Goal: Task Accomplishment & Management: Manage account settings

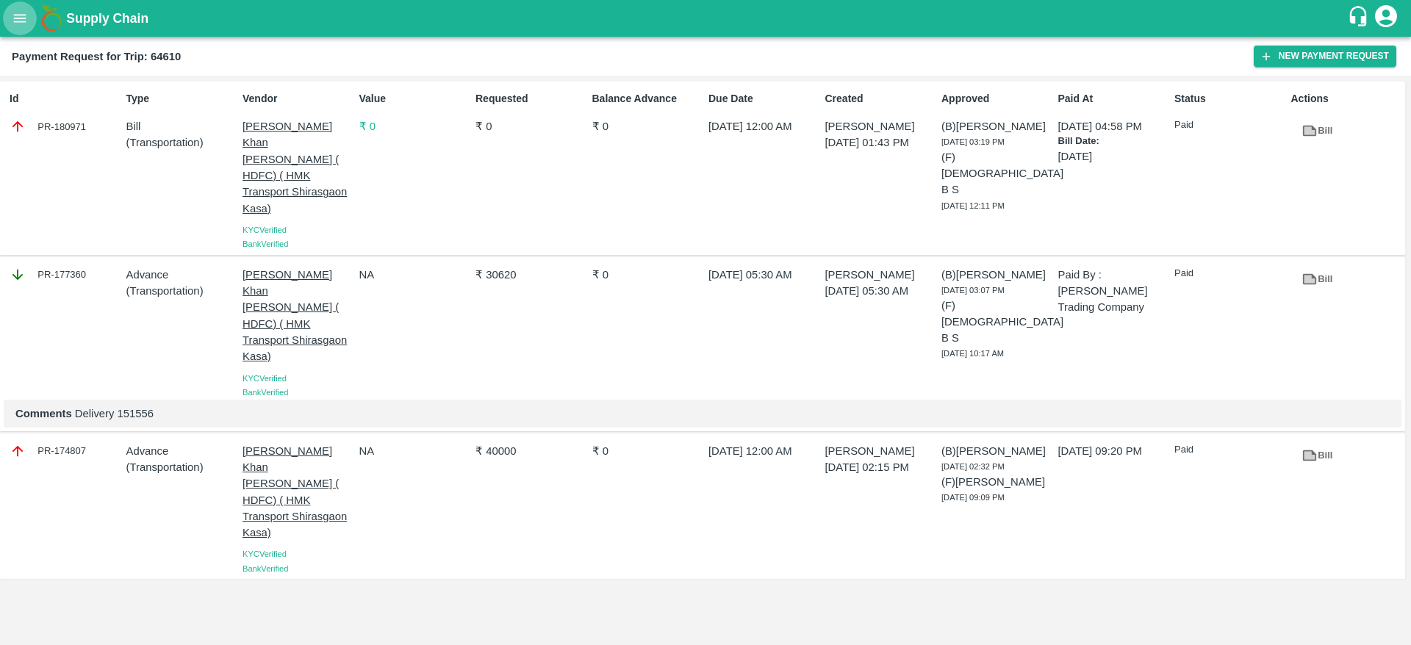
click at [18, 21] on icon "open drawer" at bounding box center [20, 18] width 16 height 16
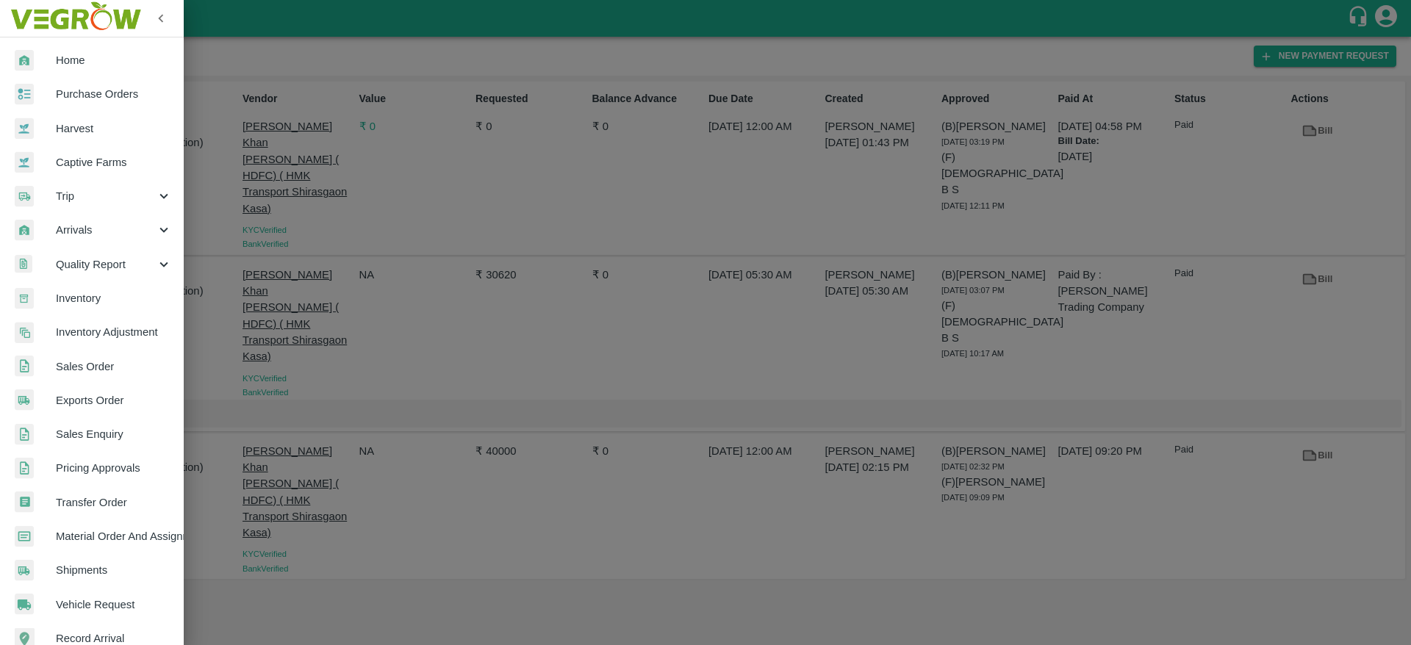
scroll to position [192, 0]
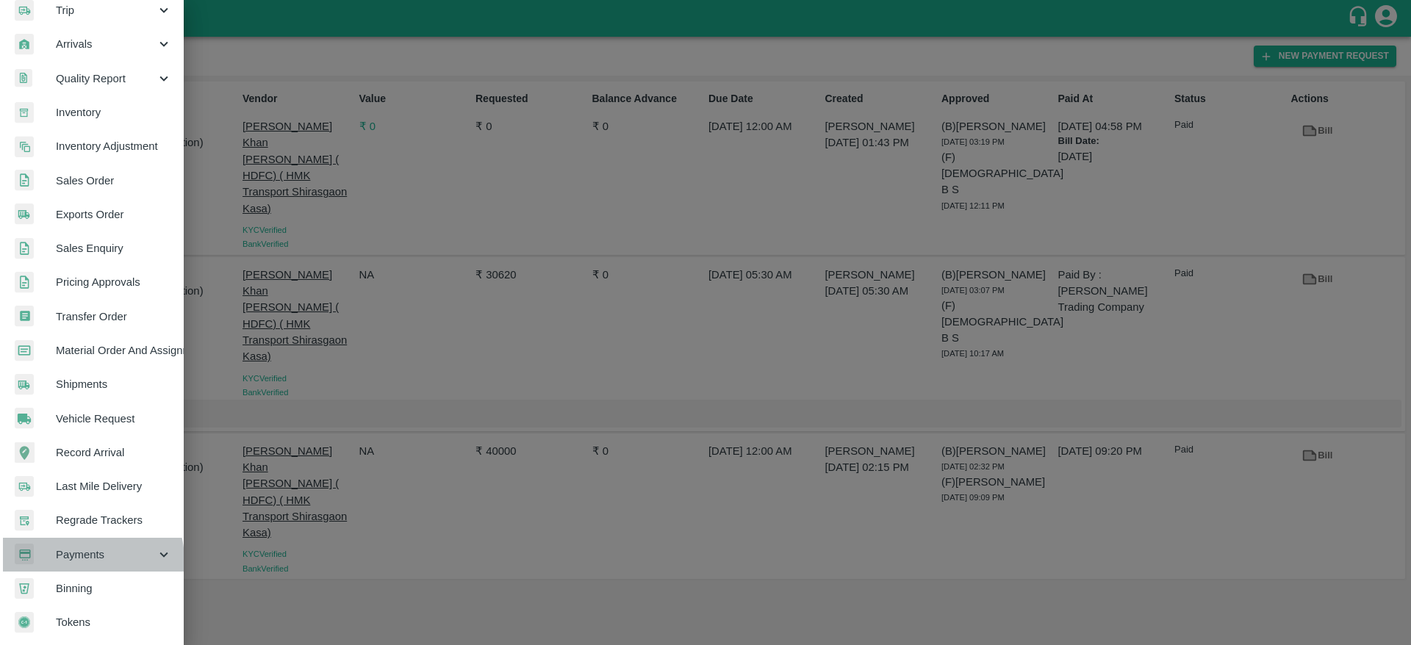
click at [91, 554] on span "Payments" at bounding box center [106, 555] width 100 height 16
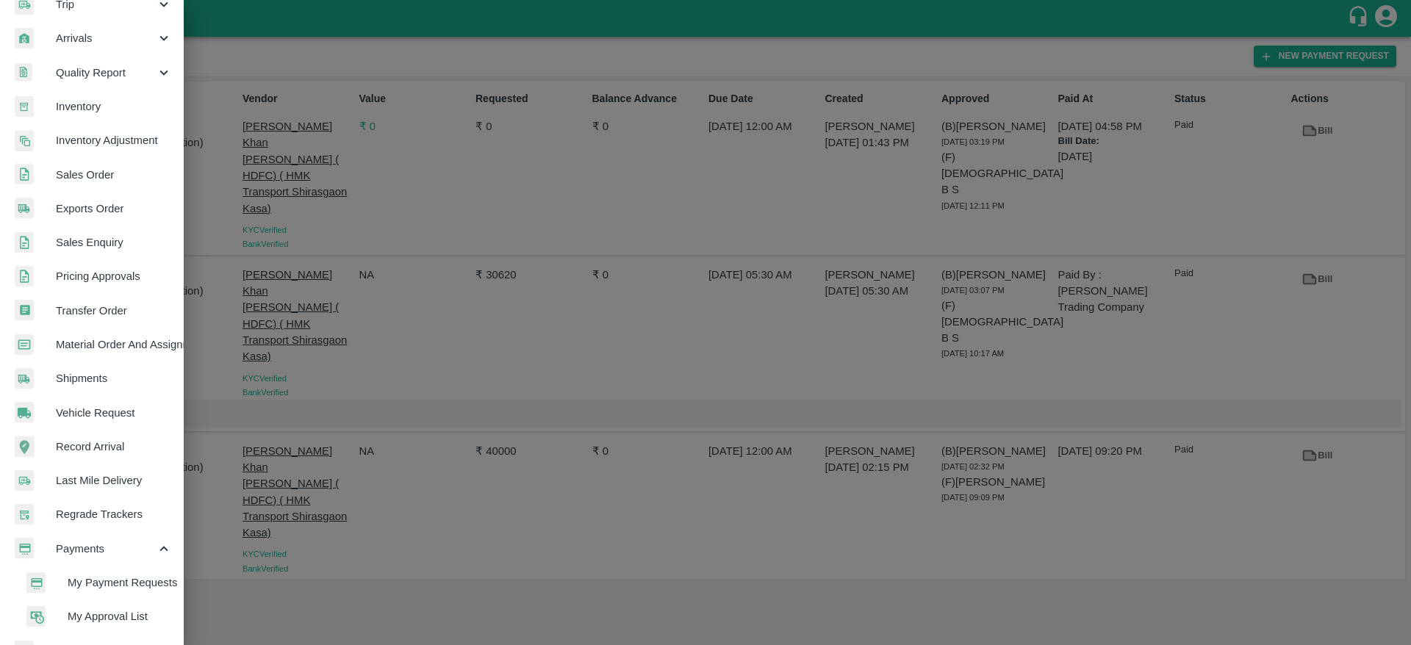
click at [100, 619] on span "My Approval List" at bounding box center [120, 616] width 104 height 16
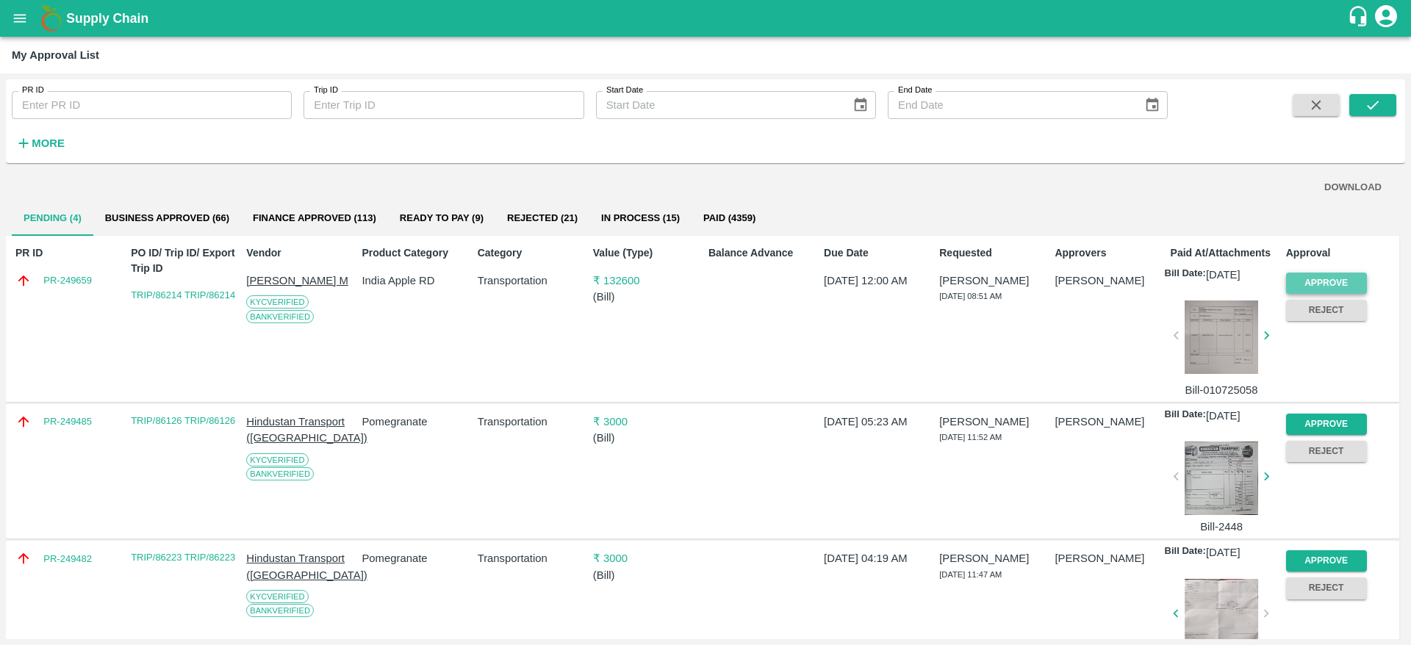
click at [1339, 281] on button "Approve" at bounding box center [1326, 283] width 81 height 21
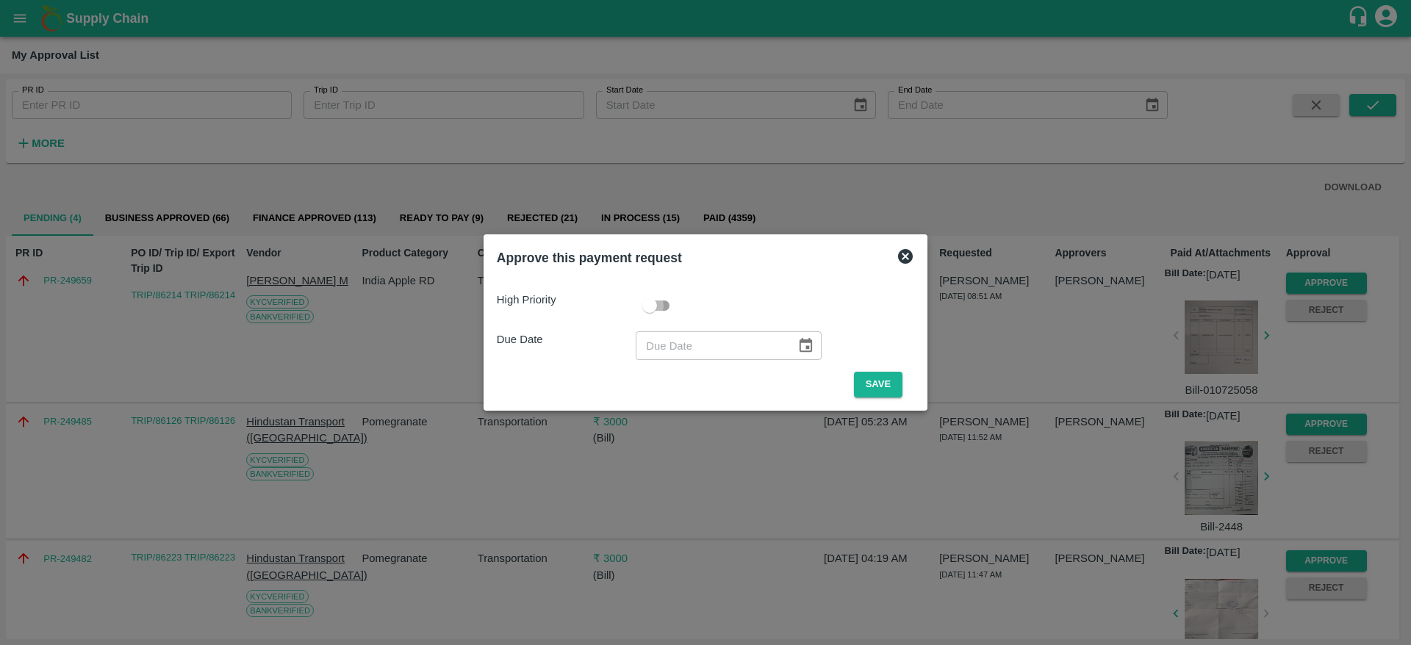
click at [661, 300] on input "checkbox" at bounding box center [650, 306] width 84 height 28
checkbox input "true"
click at [808, 338] on icon "Choose date" at bounding box center [805, 345] width 16 height 16
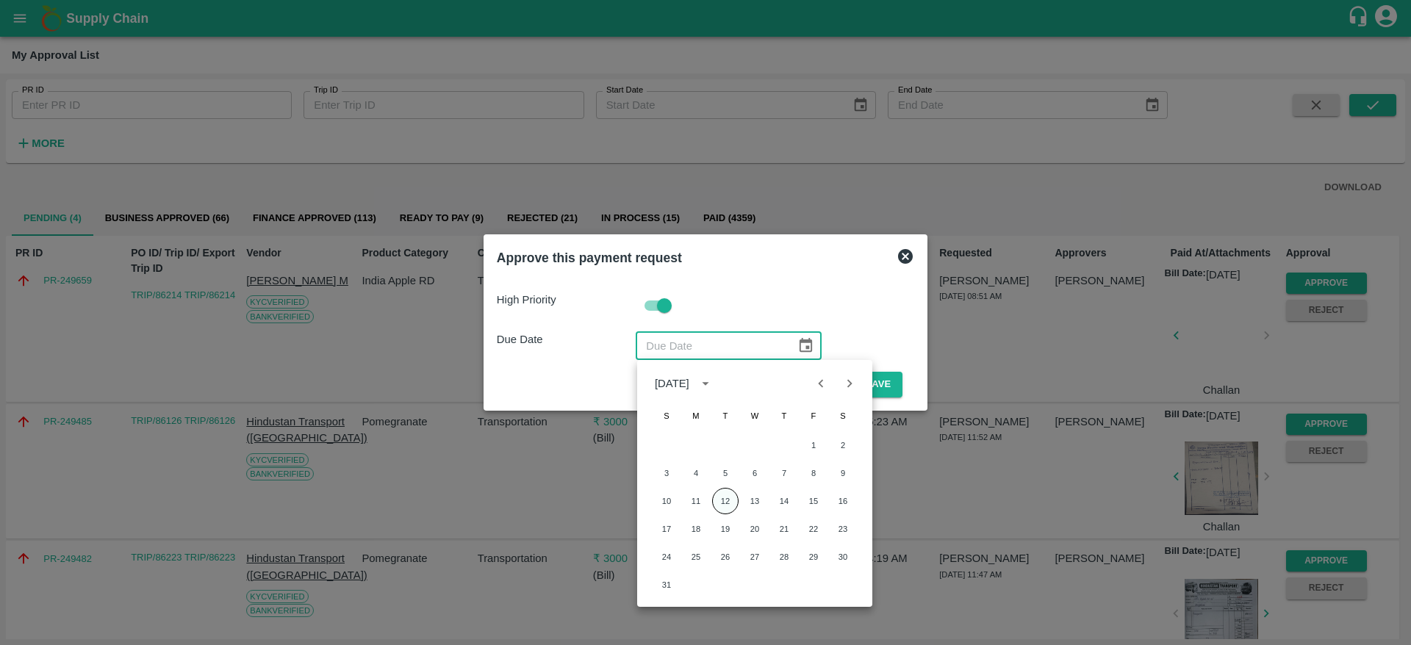
click at [727, 505] on button "12" at bounding box center [725, 501] width 26 height 26
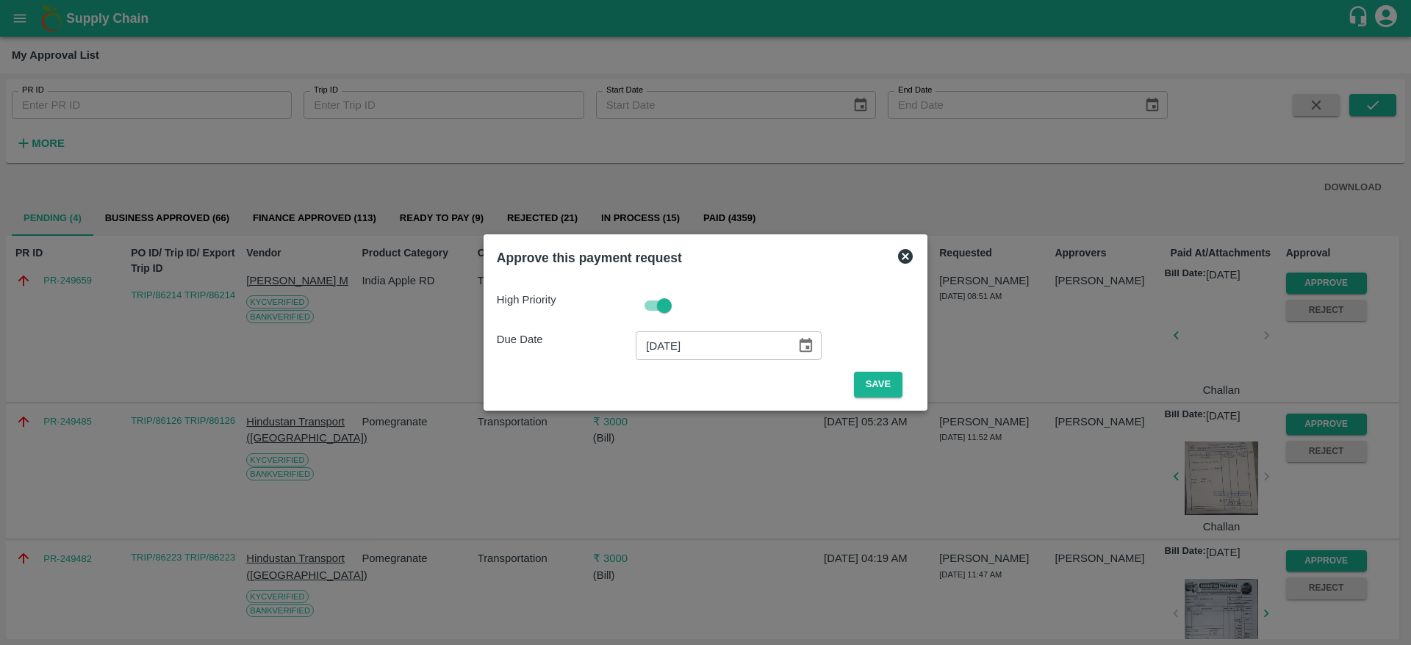
type input "[DATE]"
click at [884, 381] on button "Save" at bounding box center [878, 385] width 48 height 26
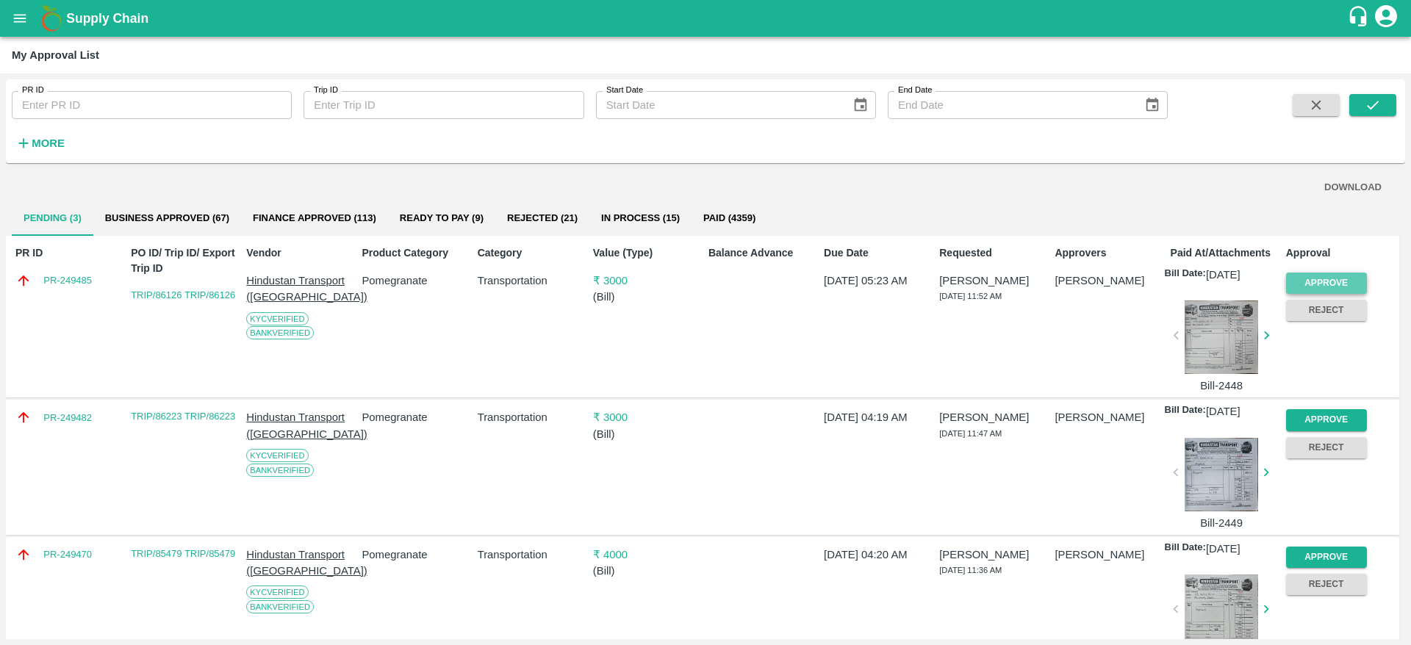
click at [1318, 278] on button "Approve" at bounding box center [1326, 283] width 81 height 21
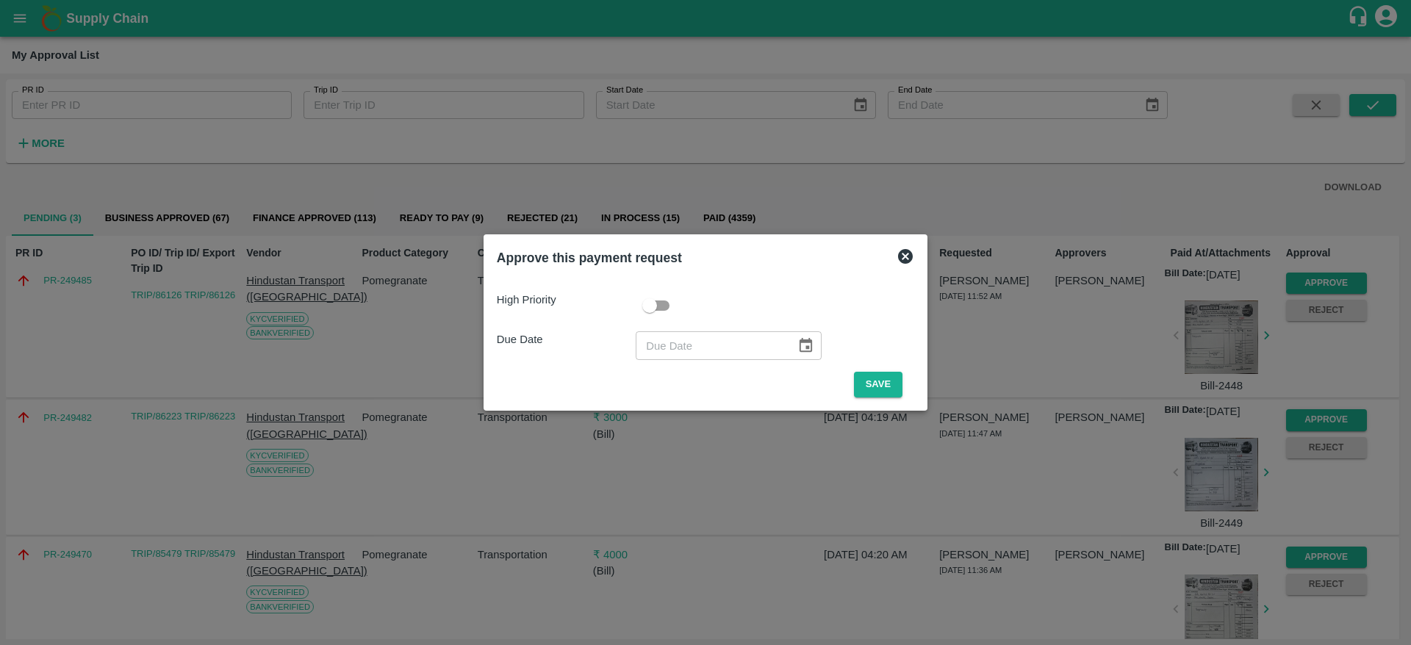
click at [654, 300] on input "checkbox" at bounding box center [650, 306] width 84 height 28
checkbox input "true"
click at [800, 347] on icon "Choose date" at bounding box center [805, 345] width 16 height 16
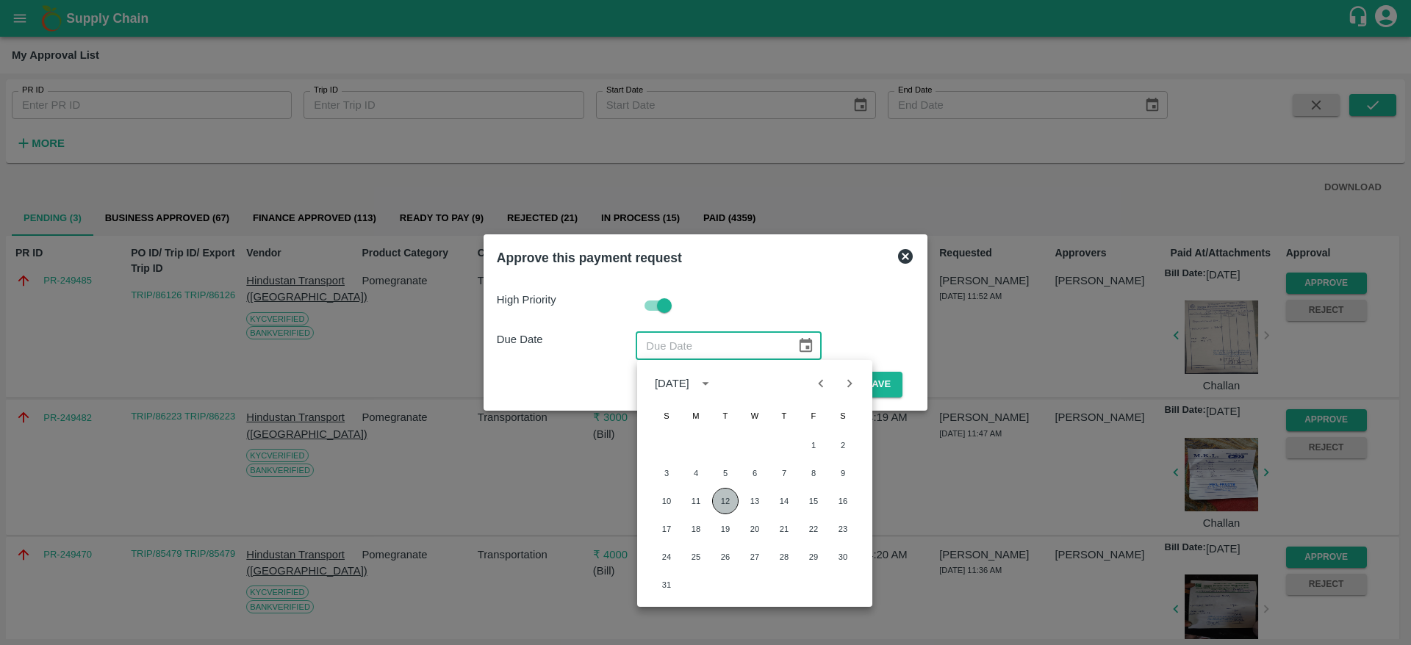
click at [726, 497] on button "12" at bounding box center [725, 501] width 26 height 26
type input "[DATE]"
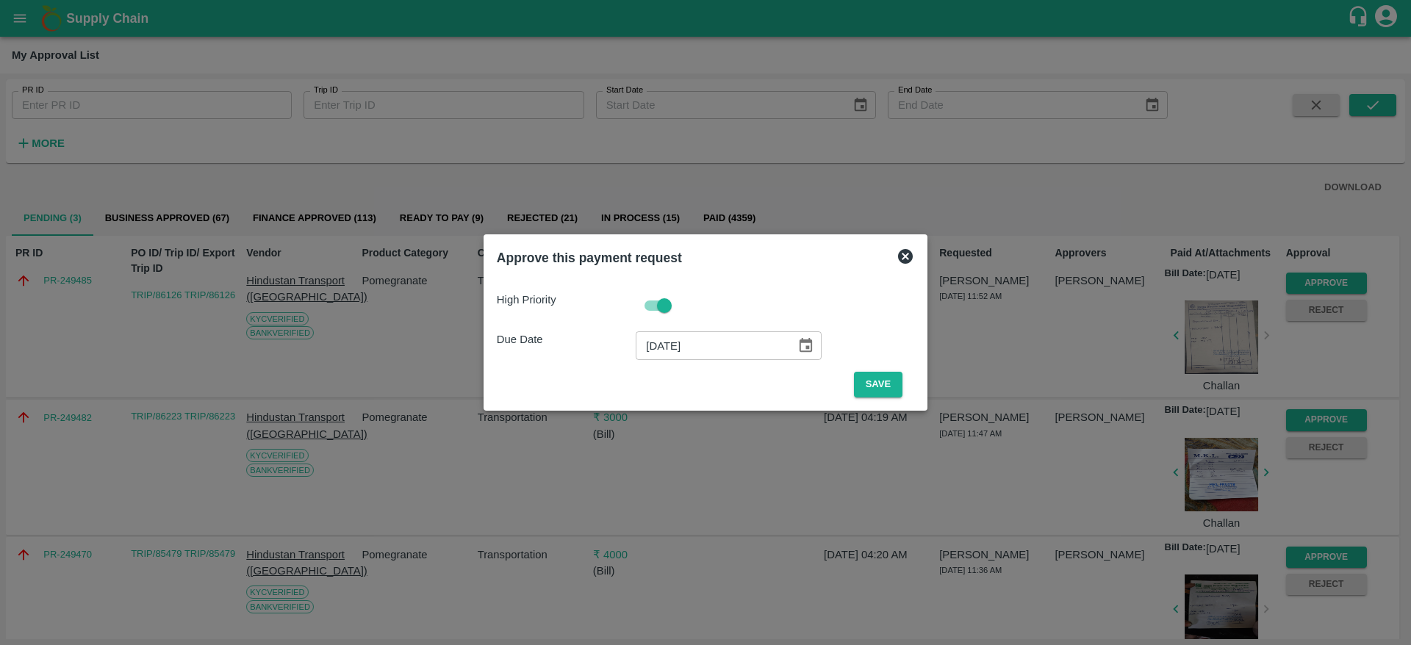
click at [907, 258] on icon at bounding box center [905, 256] width 15 height 15
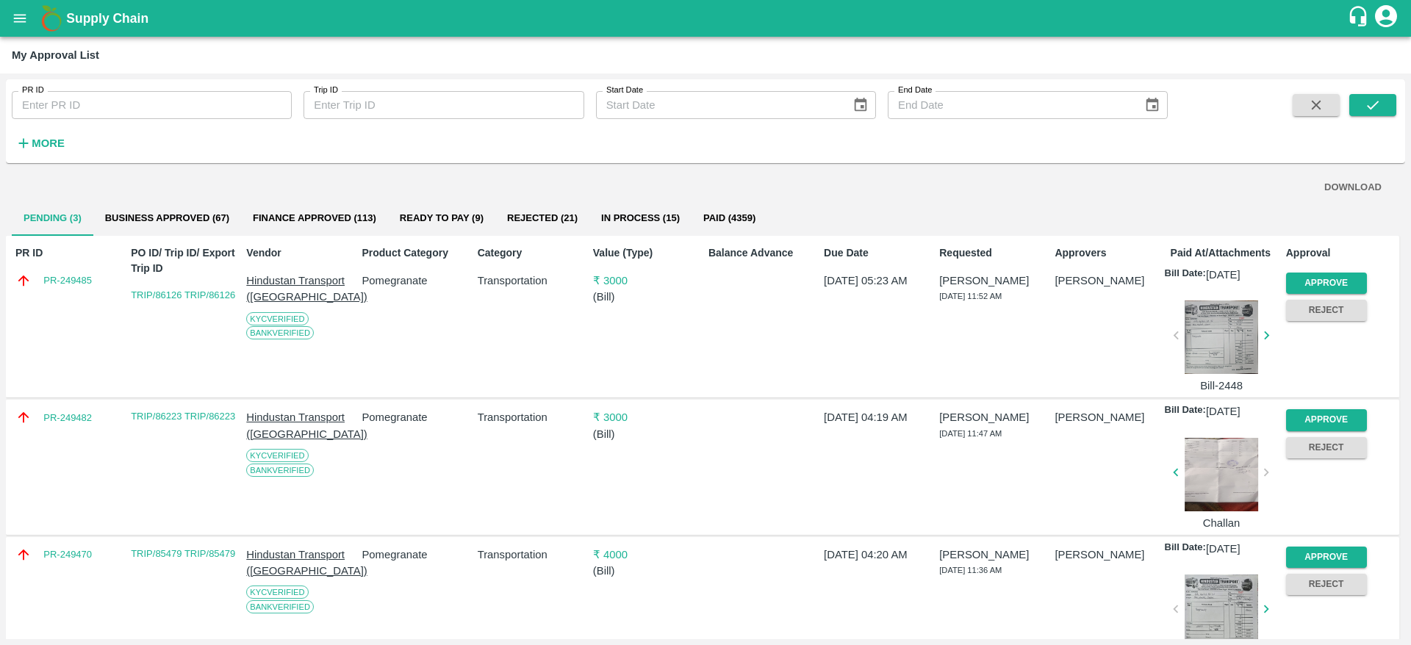
click at [1240, 356] on div at bounding box center [1221, 336] width 79 height 73
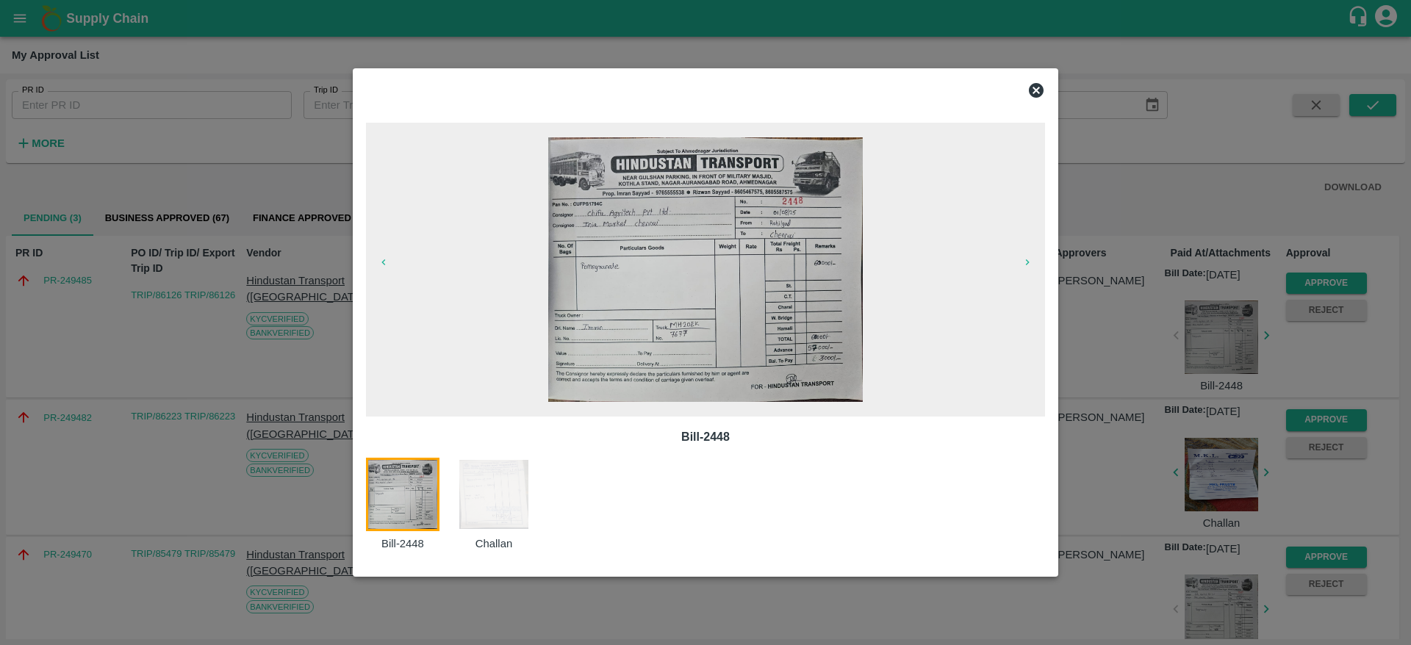
click at [1033, 90] on icon at bounding box center [1036, 90] width 15 height 15
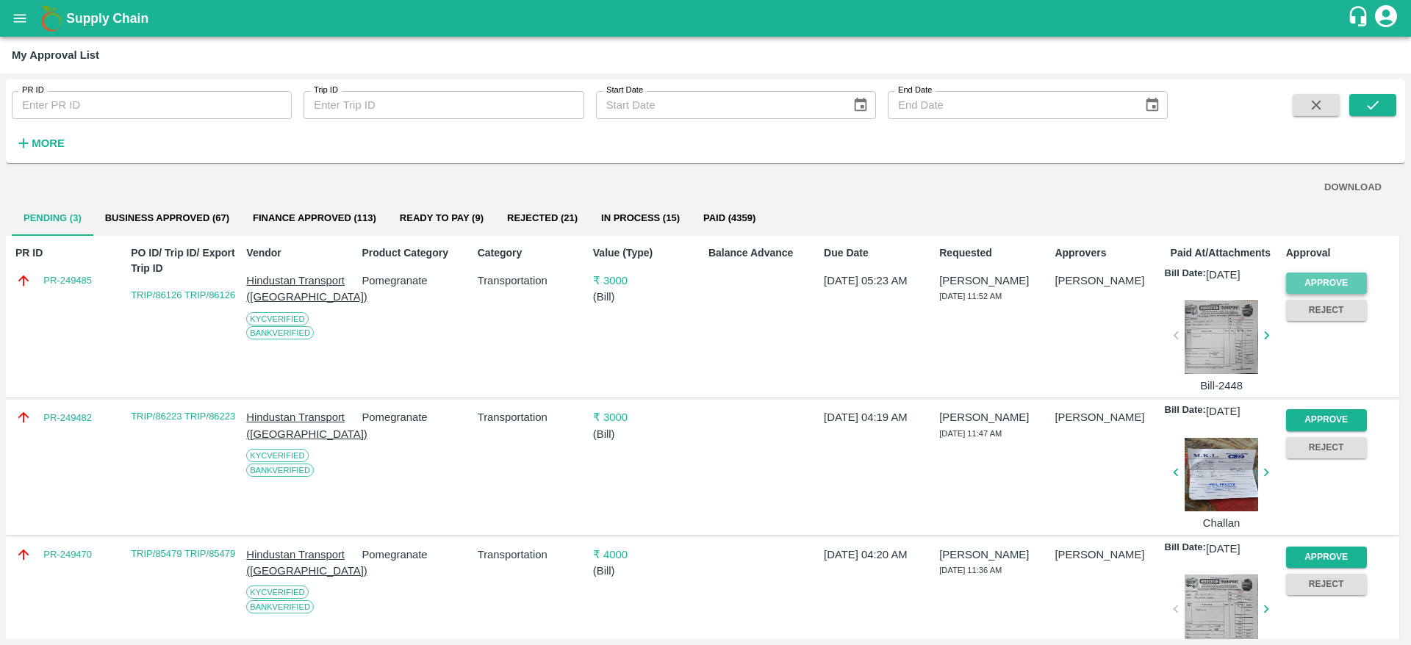
click at [1338, 273] on button "Approve" at bounding box center [1326, 283] width 81 height 21
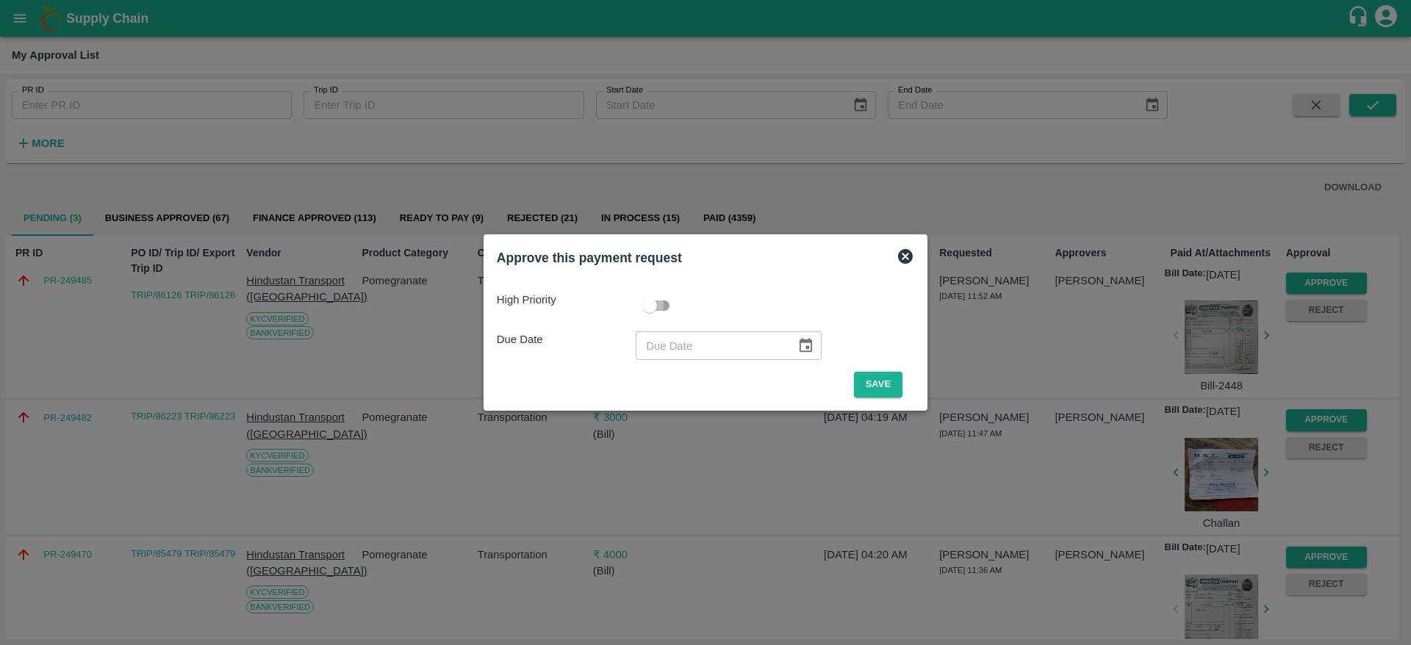
click at [668, 302] on input "checkbox" at bounding box center [650, 306] width 84 height 28
checkbox input "true"
click at [802, 350] on icon "Choose date" at bounding box center [805, 345] width 16 height 16
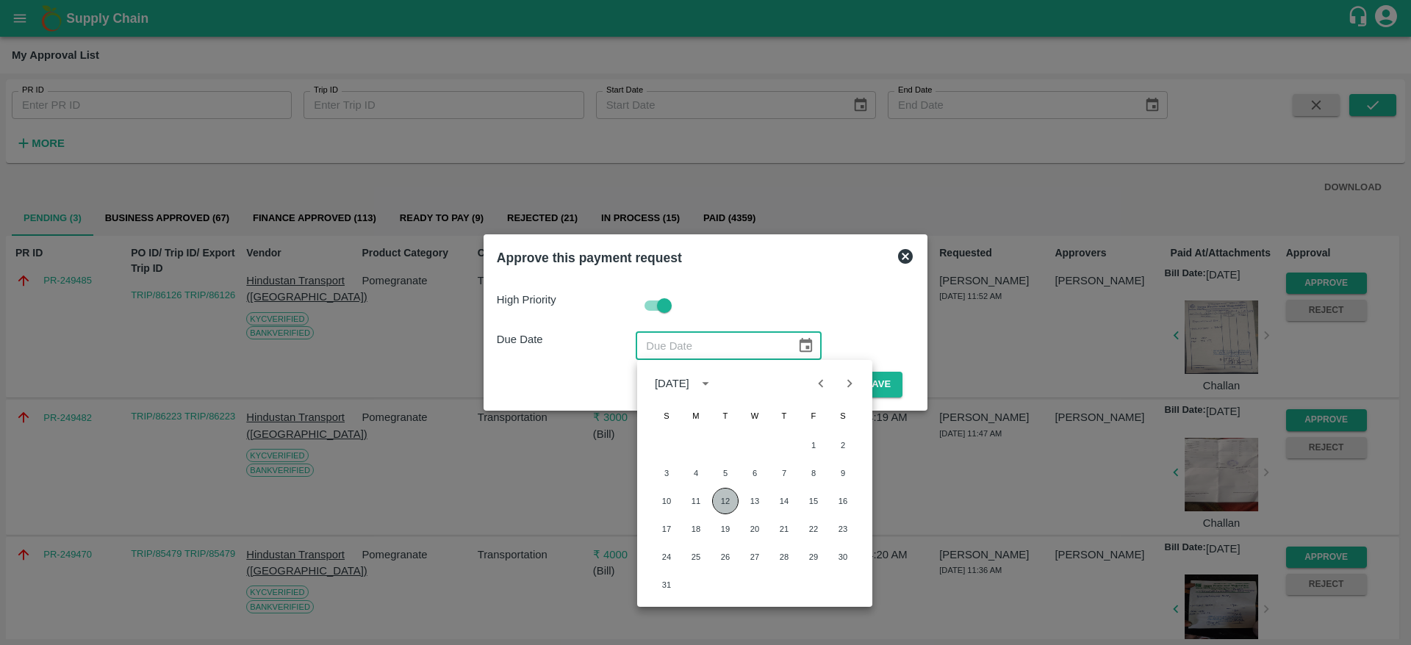
click at [719, 498] on button "12" at bounding box center [725, 501] width 26 height 26
type input "[DATE]"
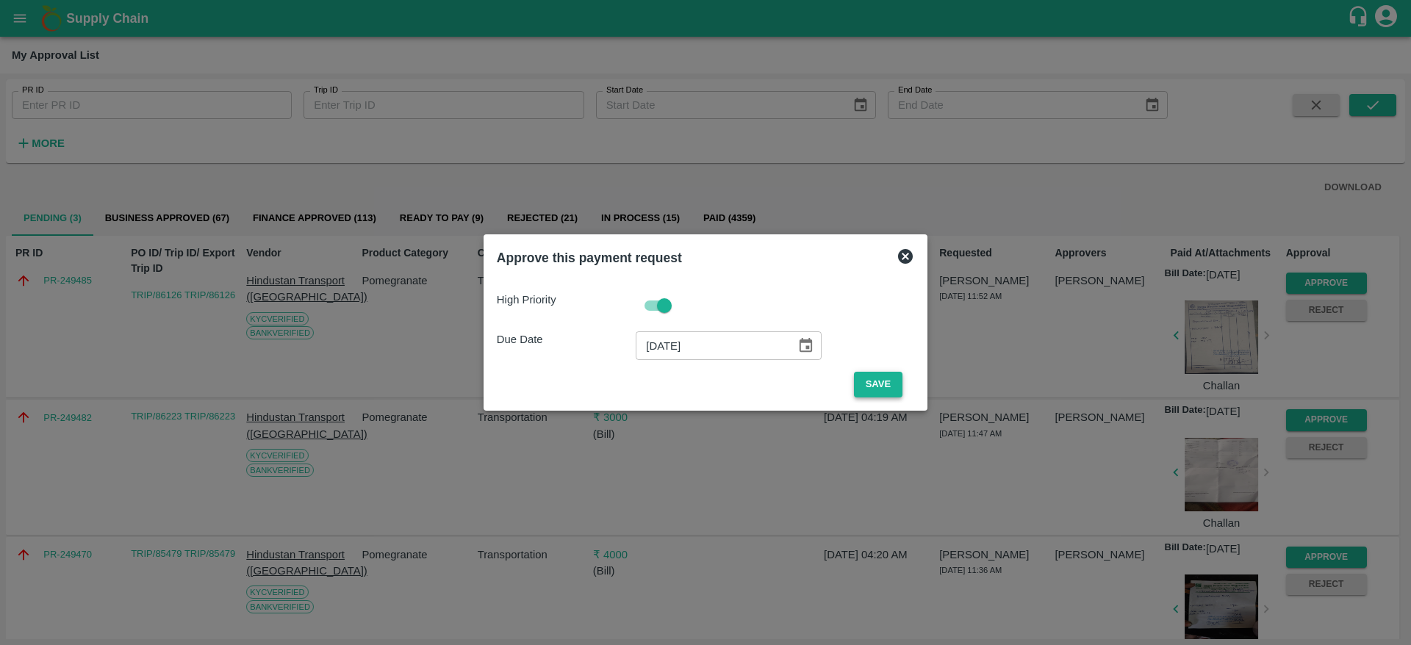
click at [864, 378] on button "Save" at bounding box center [878, 385] width 48 height 26
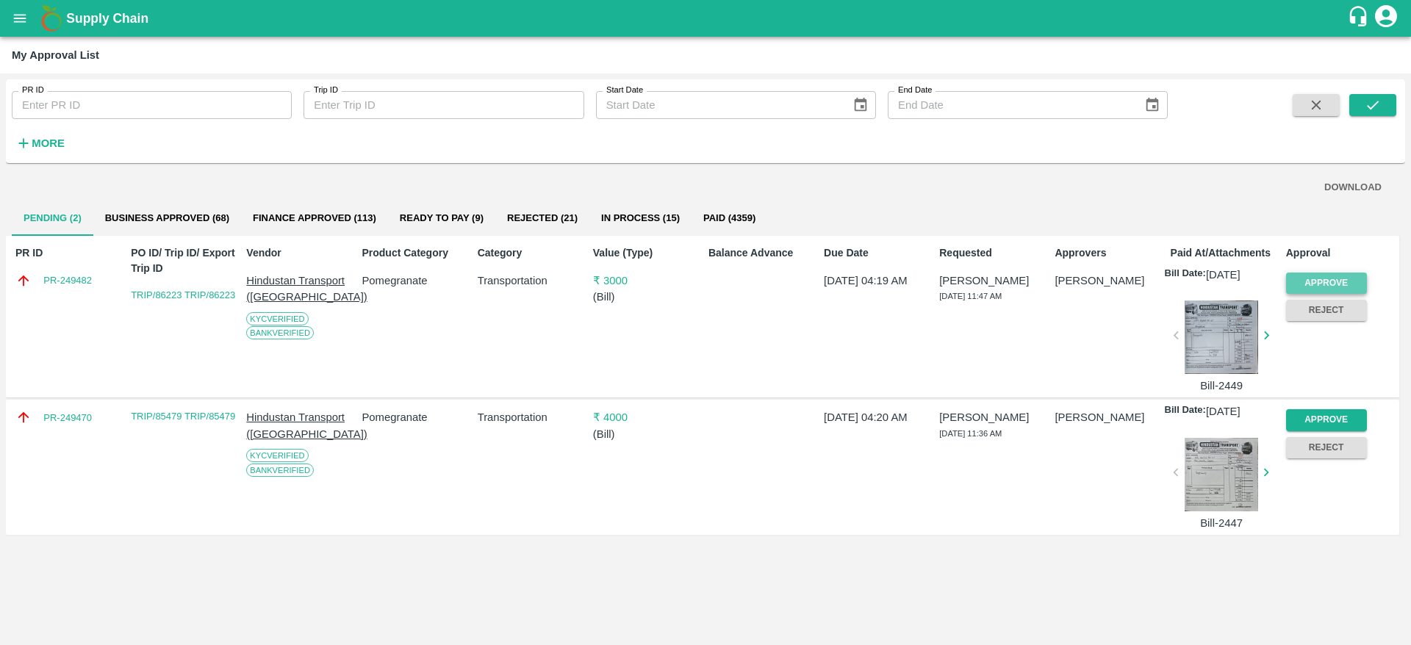
click at [1324, 279] on button "Approve" at bounding box center [1326, 283] width 81 height 21
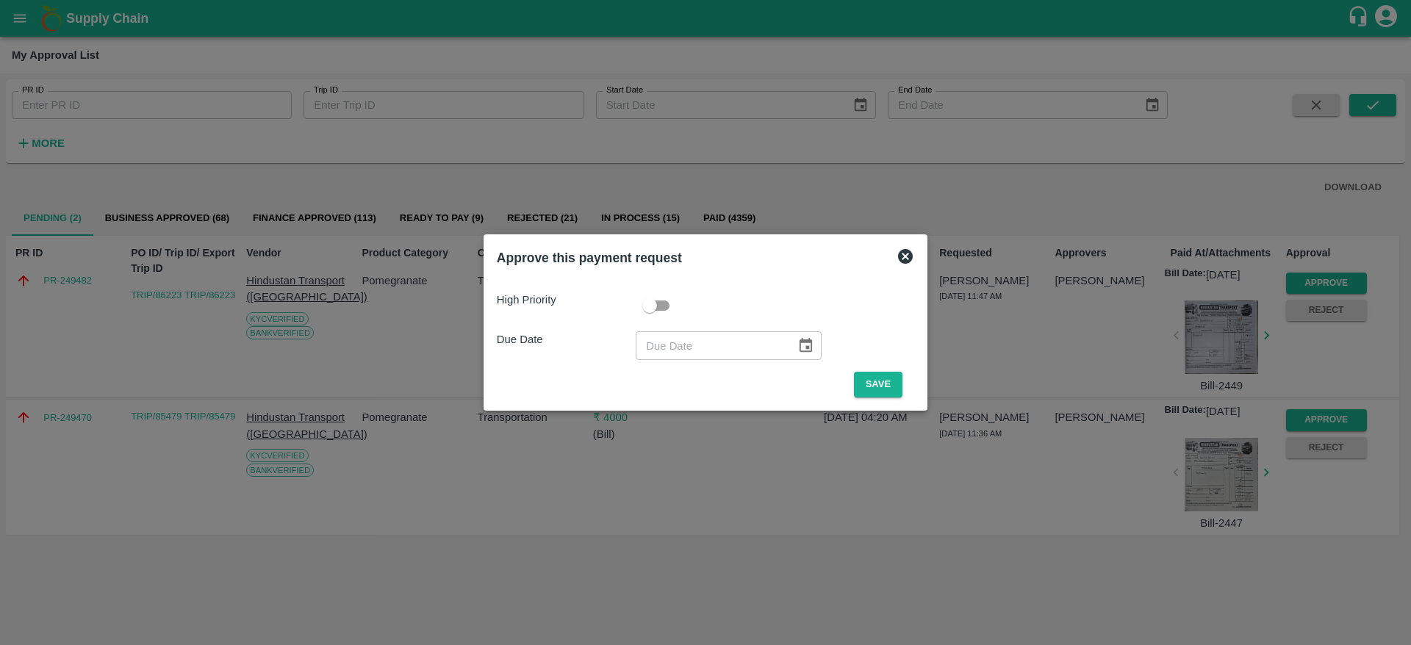
click at [652, 300] on input "checkbox" at bounding box center [650, 306] width 84 height 28
checkbox input "true"
click at [800, 345] on icon "Choose date" at bounding box center [805, 345] width 16 height 16
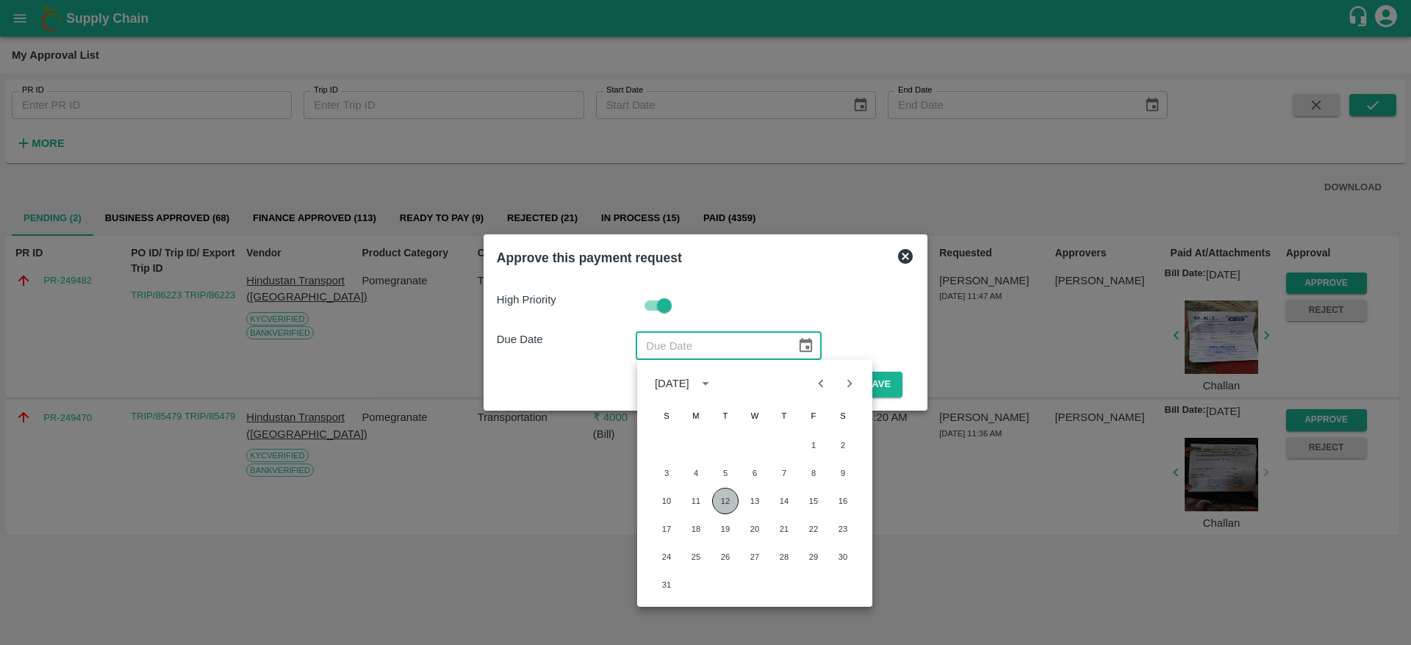
click at [724, 497] on button "12" at bounding box center [725, 501] width 26 height 26
type input "[DATE]"
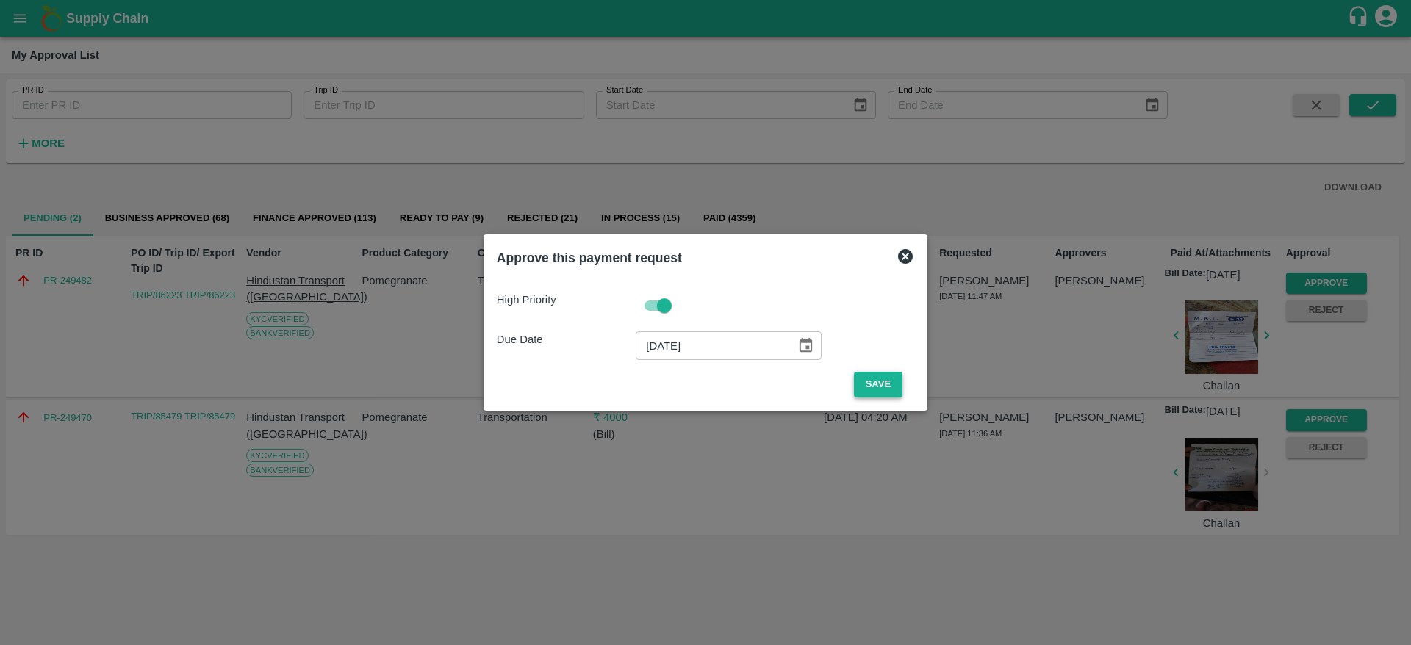
click at [859, 381] on button "Save" at bounding box center [878, 385] width 48 height 26
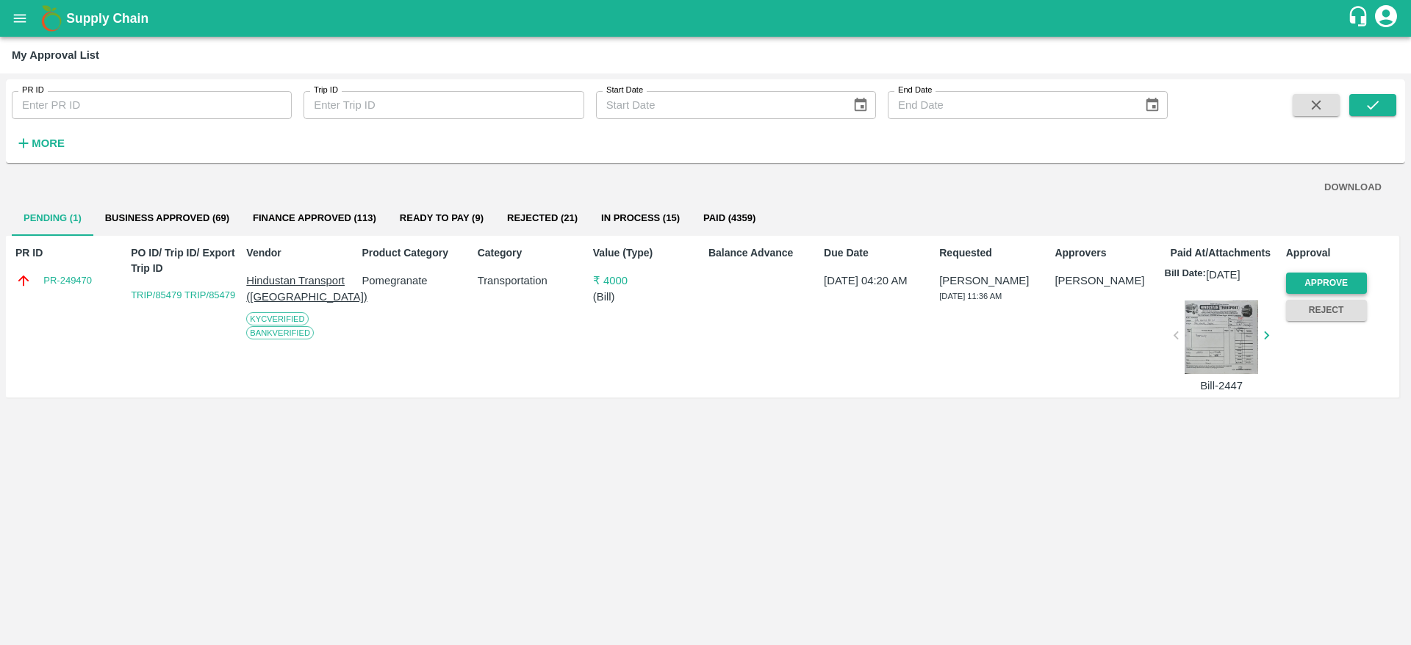
click at [1314, 282] on button "Approve" at bounding box center [1326, 283] width 81 height 21
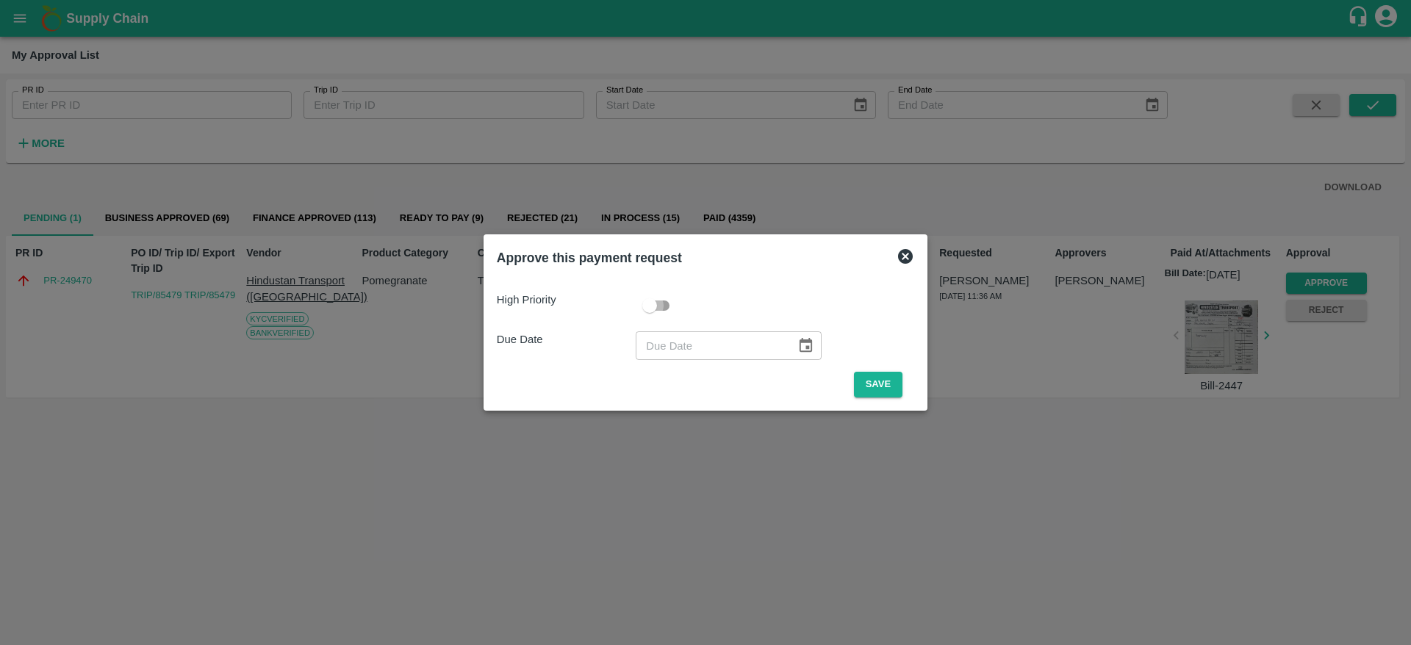
click at [656, 298] on input "checkbox" at bounding box center [650, 306] width 84 height 28
checkbox input "true"
click at [802, 336] on button "Choose date" at bounding box center [805, 345] width 28 height 28
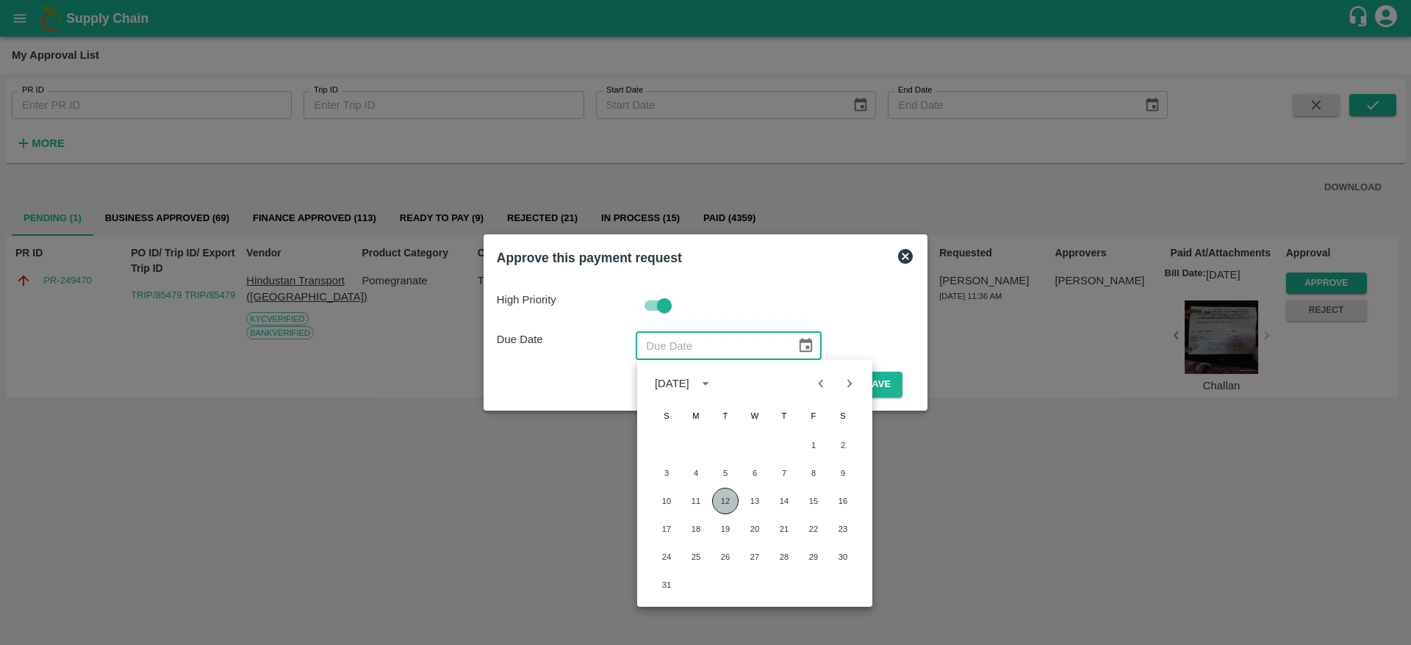
click at [722, 496] on button "12" at bounding box center [725, 501] width 26 height 26
type input "[DATE]"
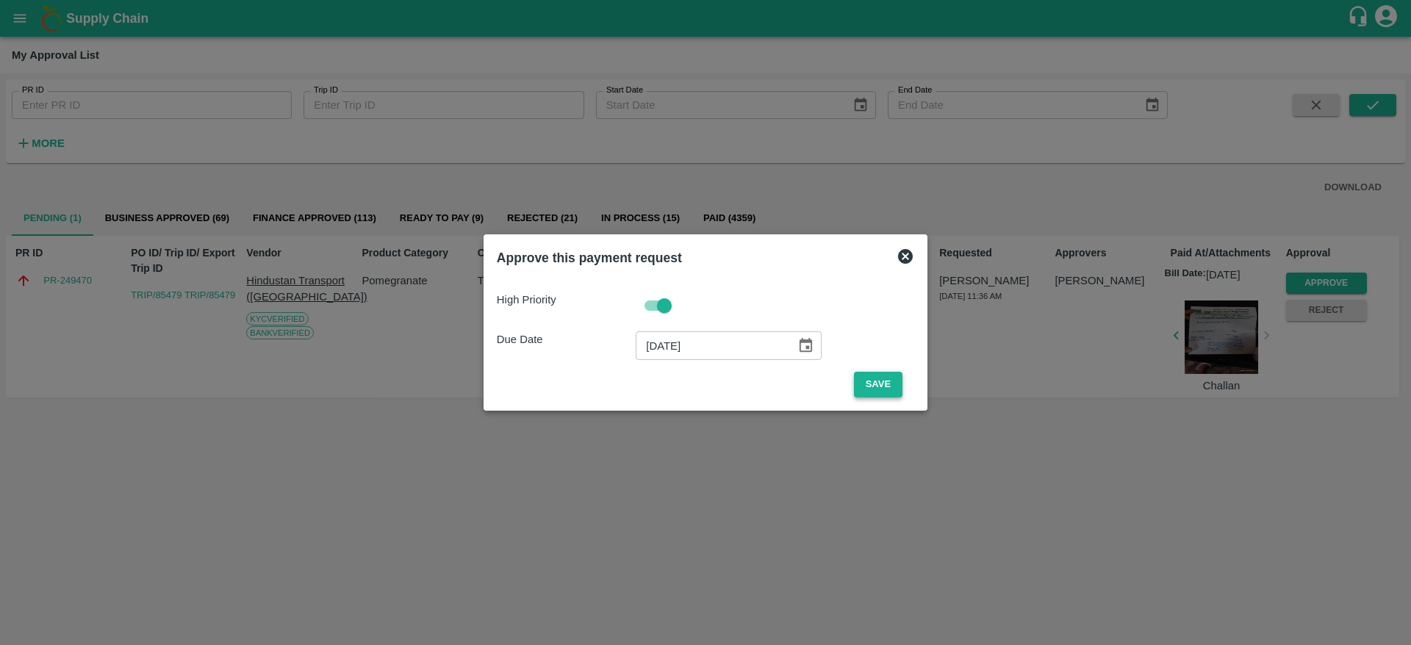
click at [877, 377] on button "Save" at bounding box center [878, 385] width 48 height 26
